Goal: Navigation & Orientation: Find specific page/section

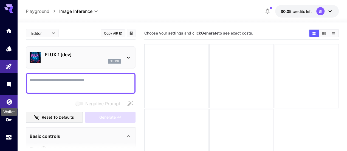
click at [8, 102] on icon "Wallet" at bounding box center [9, 100] width 5 height 5
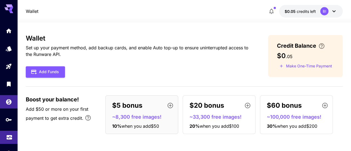
click at [9, 143] on link at bounding box center [9, 137] width 18 height 13
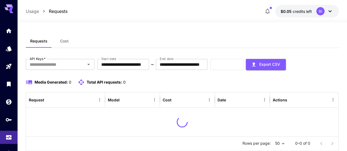
scroll to position [16, 0]
